Goal: Download file/media

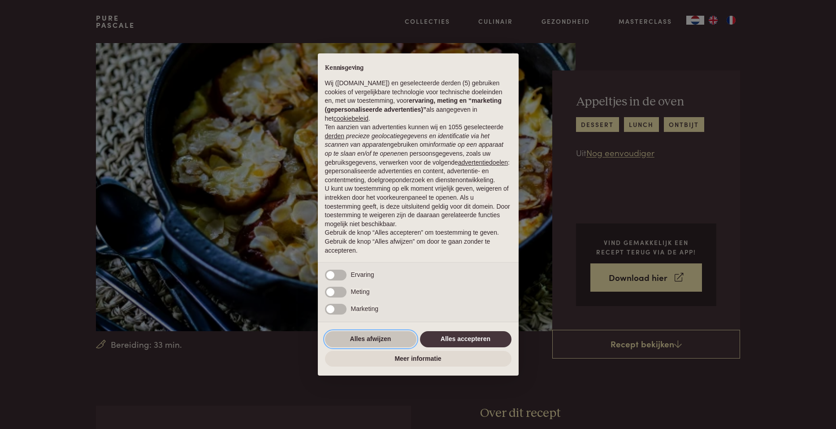
click at [380, 340] on button "Alles afwijzen" at bounding box center [370, 339] width 91 height 16
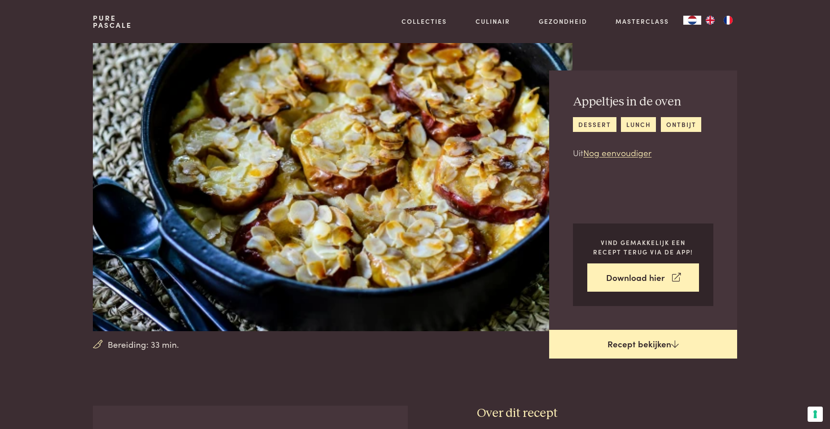
click at [646, 344] on link "Recept bekijken" at bounding box center [643, 344] width 188 height 29
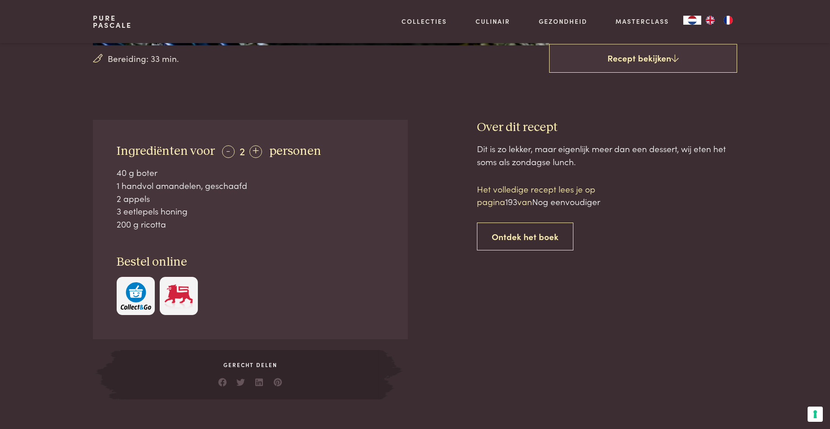
scroll to position [226, 0]
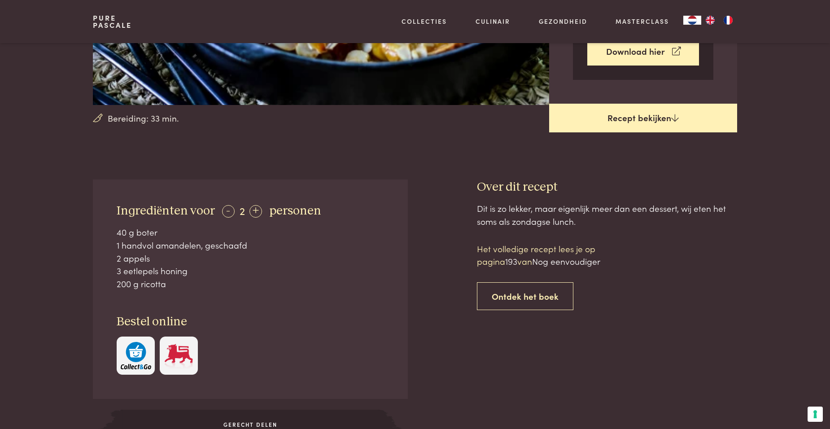
click at [630, 119] on link "Recept bekijken" at bounding box center [643, 118] width 188 height 29
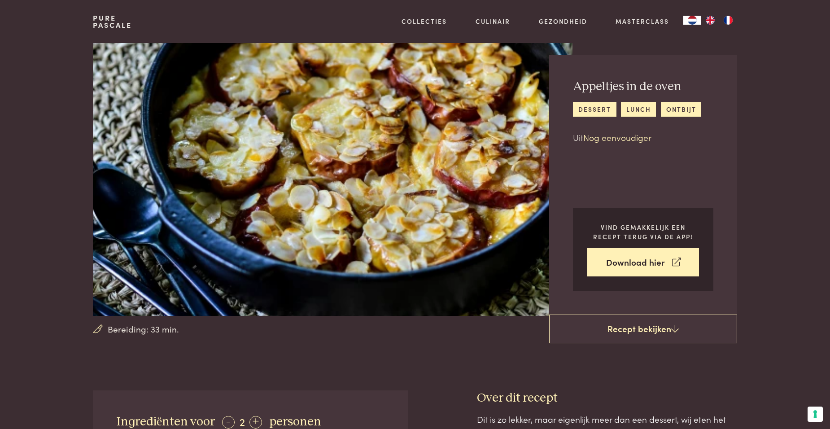
scroll to position [0, 0]
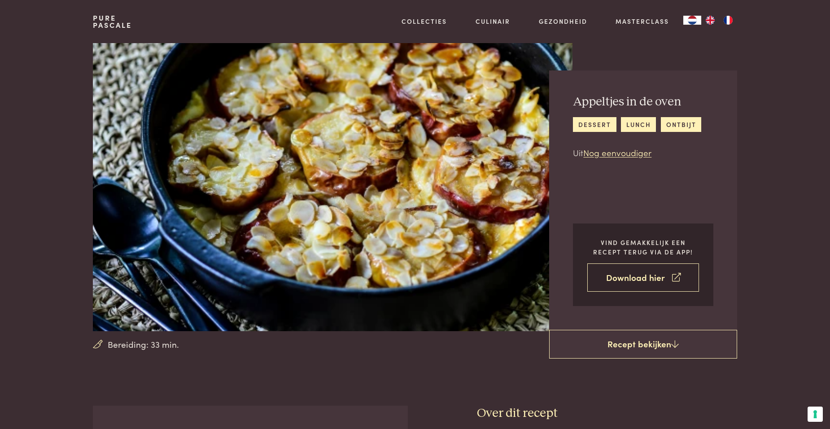
click at [636, 275] on link "Download hier" at bounding box center [643, 277] width 112 height 28
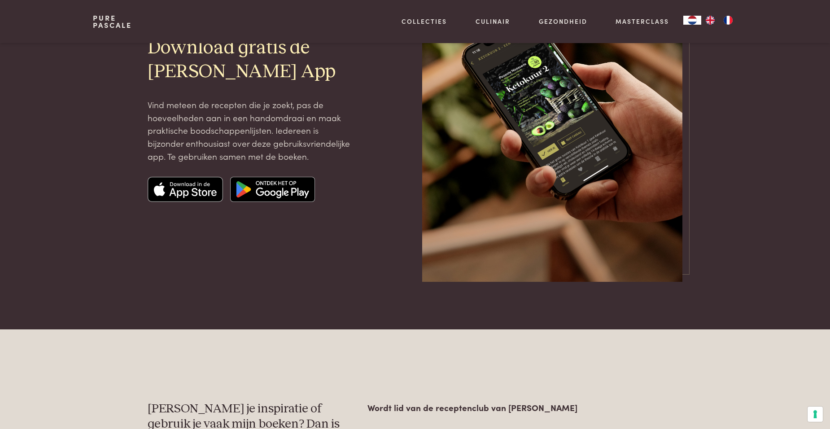
scroll to position [45, 0]
